Goal: Navigation & Orientation: Find specific page/section

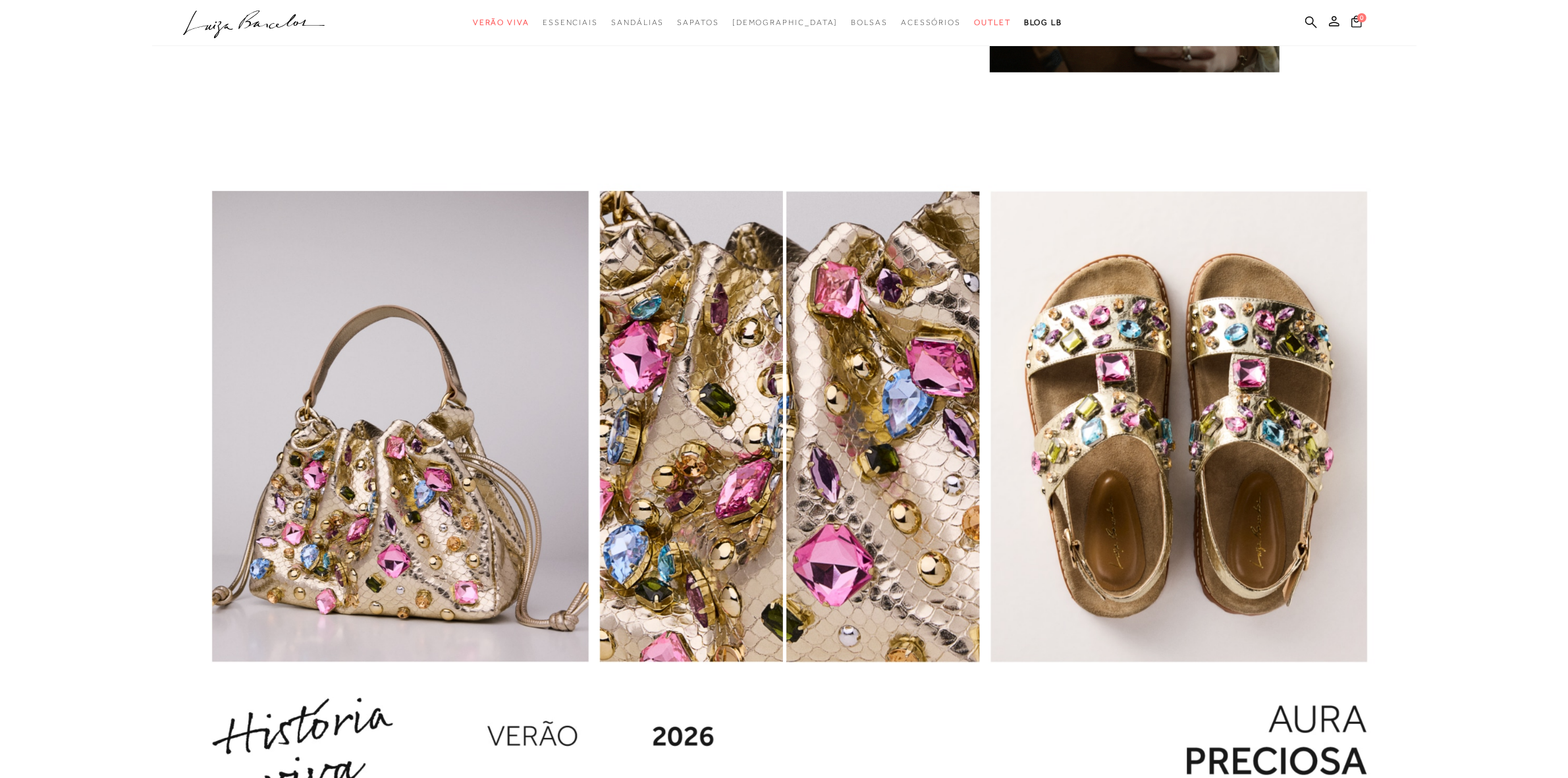
scroll to position [1647, 0]
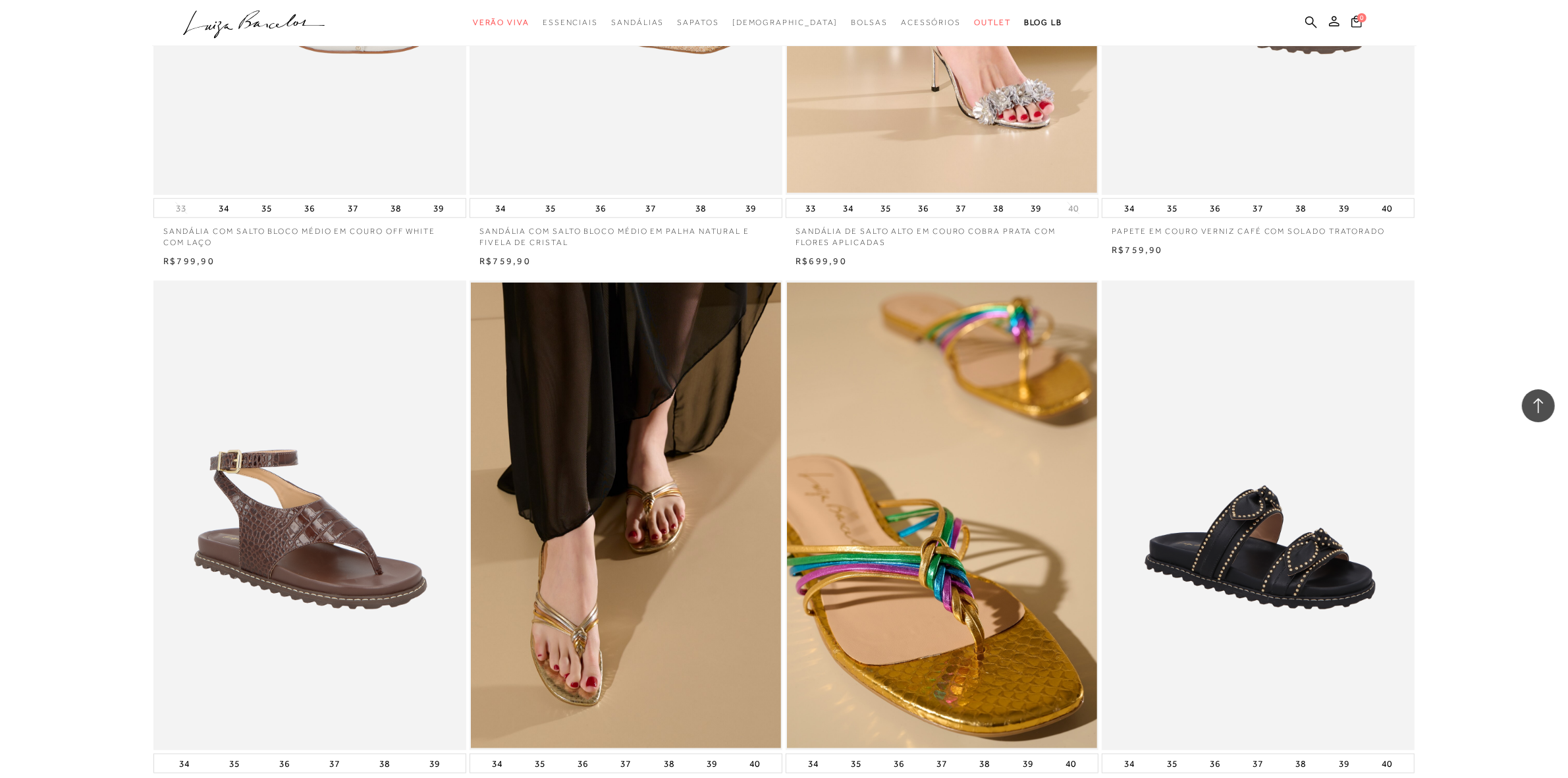
scroll to position [1236, 0]
